Goal: Task Accomplishment & Management: Manage account settings

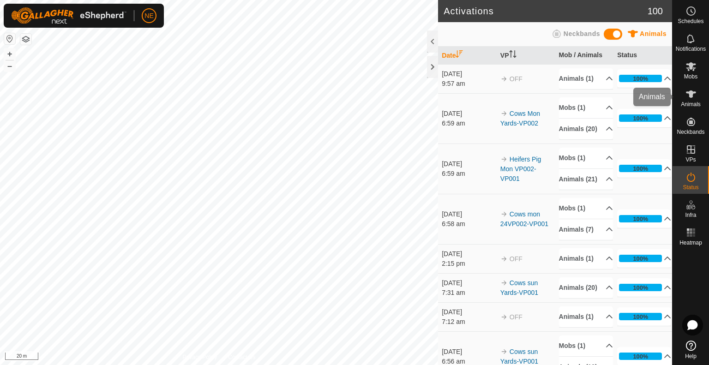
click at [691, 94] on icon at bounding box center [691, 94] width 10 height 7
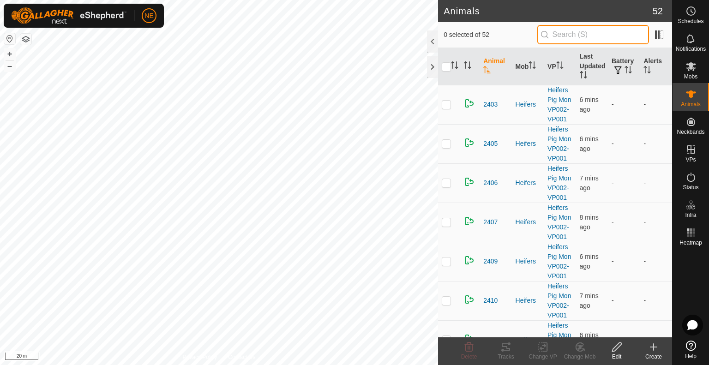
click at [580, 36] on input "text" at bounding box center [594, 34] width 112 height 19
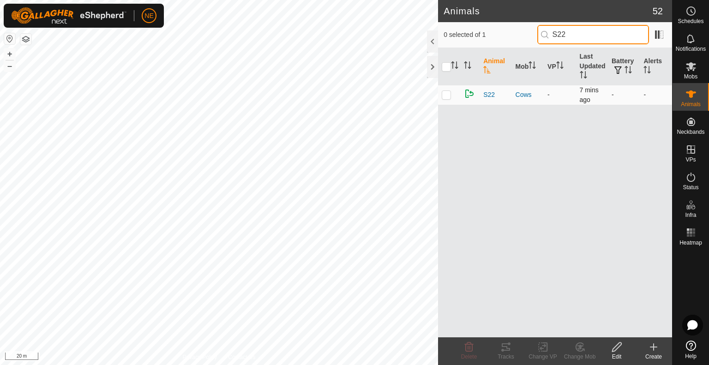
type input "S22"
click at [446, 97] on p-checkbox at bounding box center [446, 94] width 9 height 7
checkbox input "true"
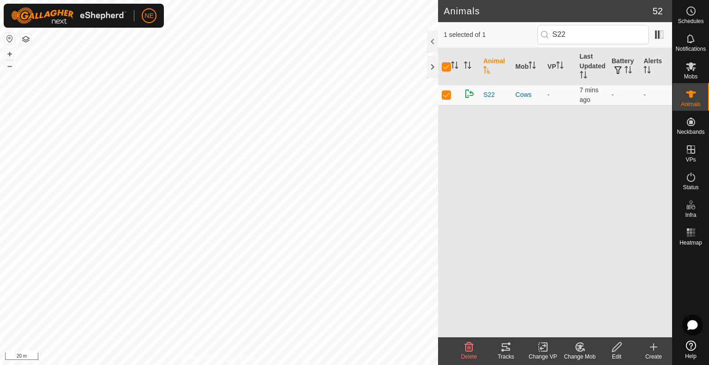
click at [584, 346] on icon at bounding box center [581, 347] width 12 height 11
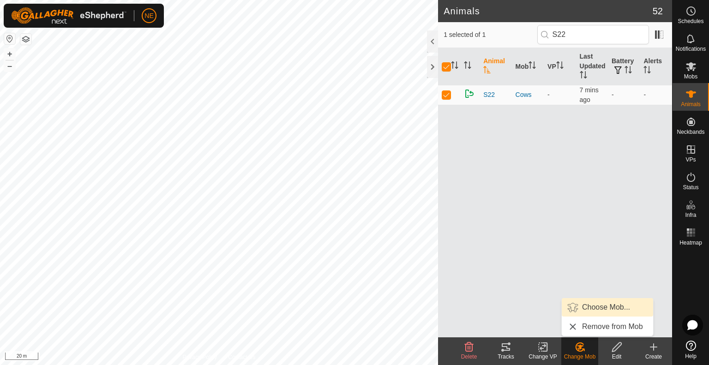
click at [589, 311] on link "Choose Mob..." at bounding box center [607, 307] width 91 height 18
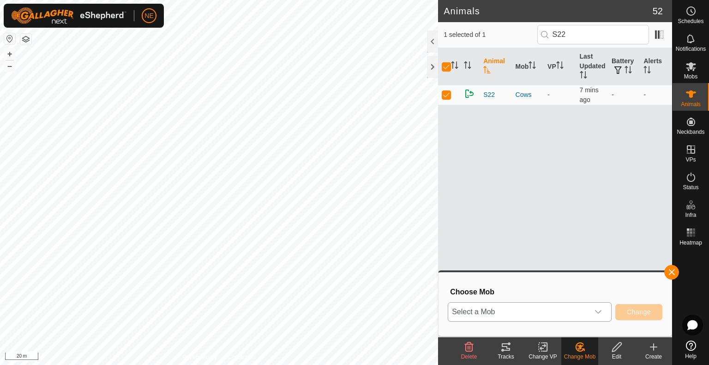
click at [597, 312] on icon "dropdown trigger" at bounding box center [598, 312] width 6 height 4
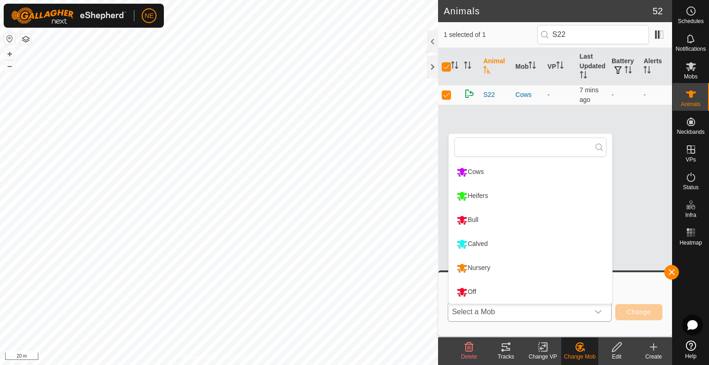
click at [549, 240] on li "Calved" at bounding box center [530, 244] width 163 height 23
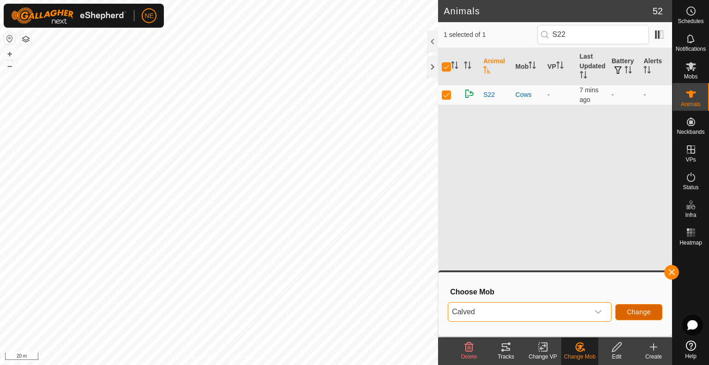
click at [633, 313] on span "Change" at bounding box center [639, 312] width 24 height 7
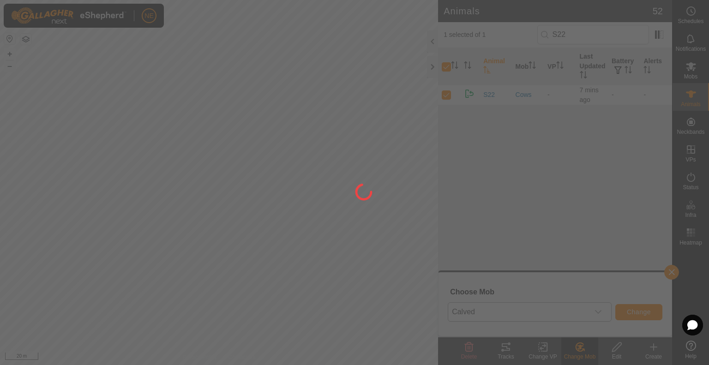
checkbox input "false"
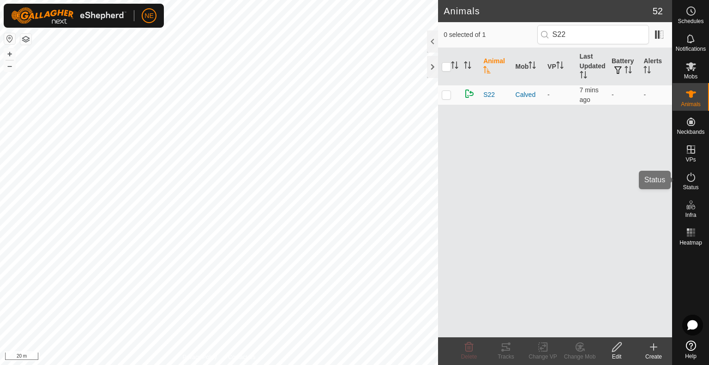
click at [690, 168] on div "Status" at bounding box center [691, 180] width 36 height 28
